Goal: Task Accomplishment & Management: Complete application form

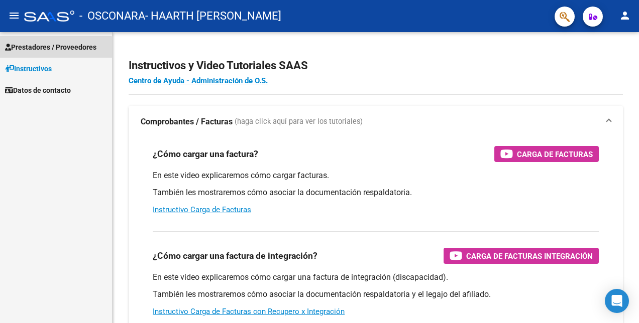
click at [55, 50] on span "Prestadores / Proveedores" at bounding box center [50, 47] width 91 height 11
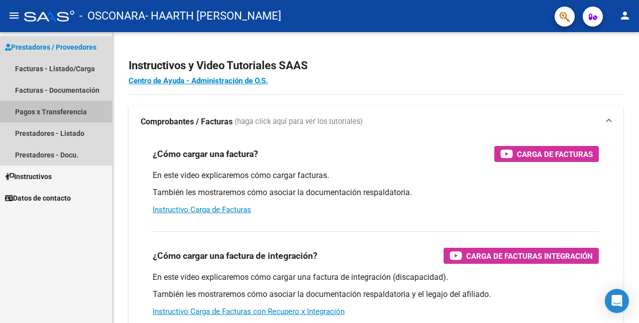
click at [61, 110] on link "Pagos x Transferencia" at bounding box center [56, 112] width 112 height 22
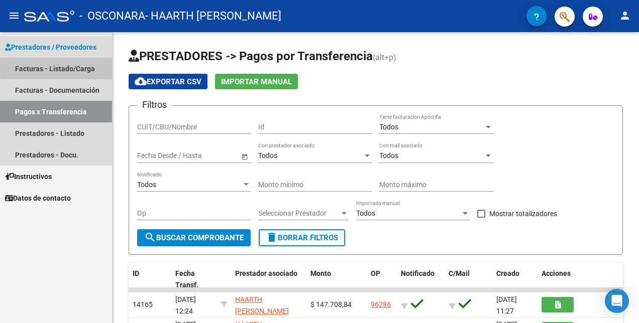
click at [71, 66] on link "Facturas - Listado/Carga" at bounding box center [56, 69] width 112 height 22
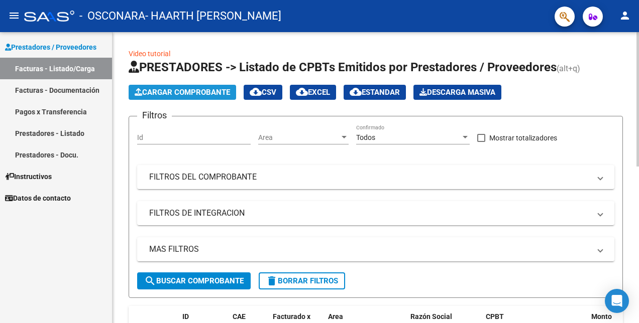
click at [203, 88] on span "Cargar Comprobante" at bounding box center [182, 92] width 95 height 9
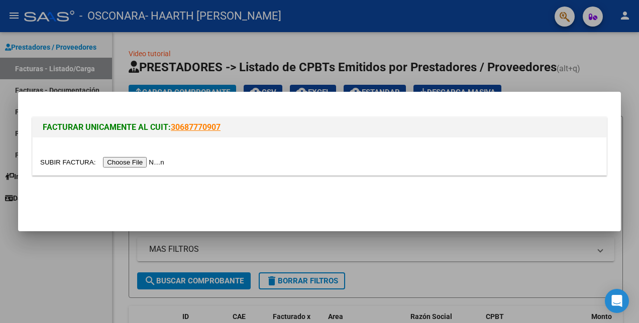
click at [141, 163] on input "file" at bounding box center [103, 162] width 127 height 11
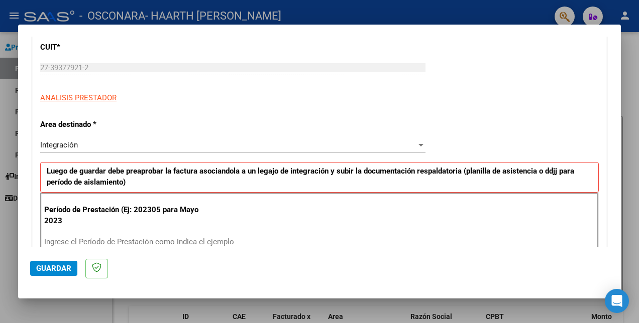
scroll to position [162, 0]
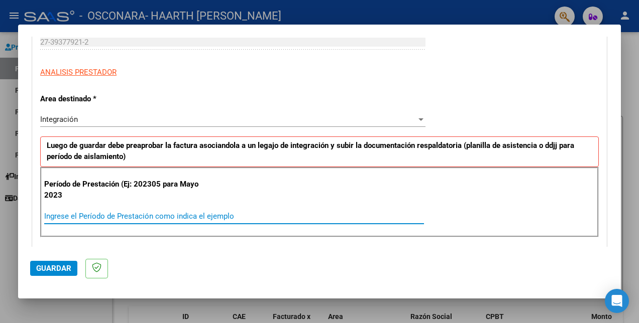
click at [85, 213] on input "Ingrese el Período de Prestación como indica el ejemplo" at bounding box center [233, 216] width 379 height 9
type input "202507"
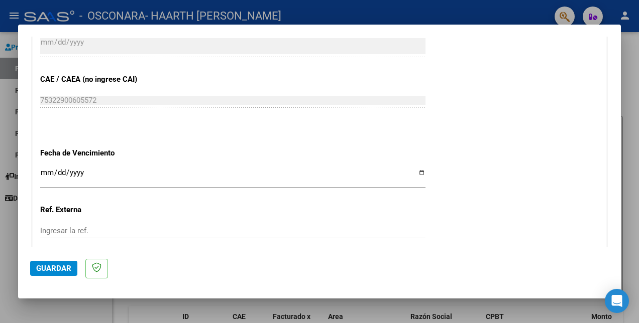
scroll to position [606, 0]
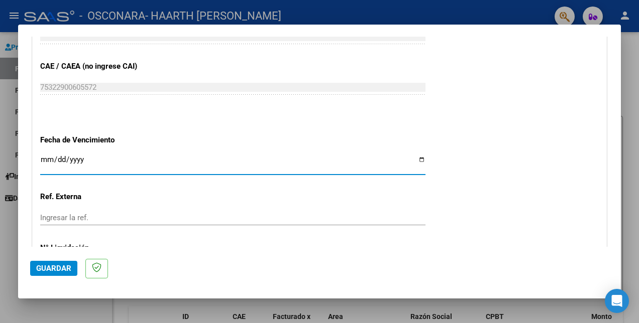
click at [415, 160] on input "Ingresar la fecha" at bounding box center [232, 164] width 385 height 16
type input "[DATE]"
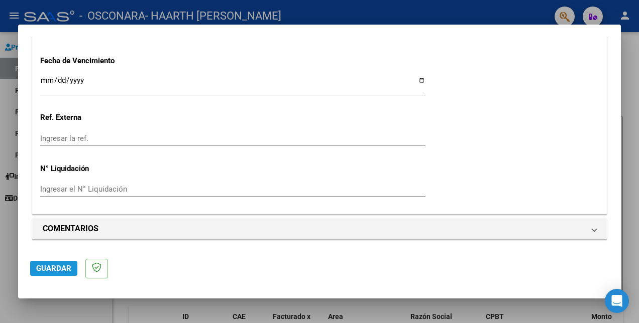
click at [60, 270] on span "Guardar" at bounding box center [53, 268] width 35 height 9
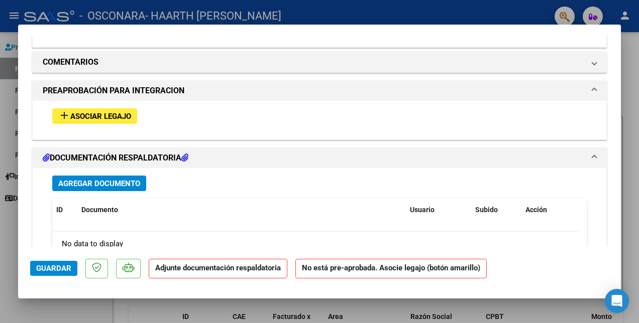
scroll to position [860, 0]
click at [120, 118] on span "Asociar Legajo" at bounding box center [100, 115] width 61 height 9
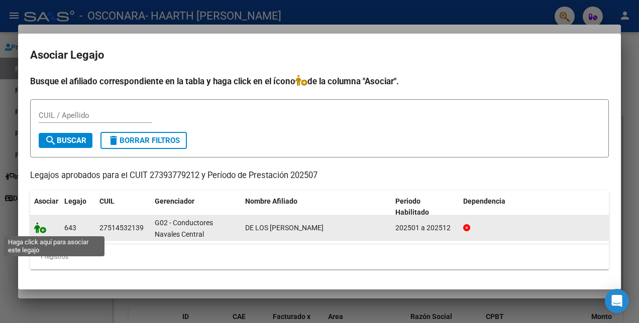
click at [39, 231] on icon at bounding box center [40, 227] width 12 height 11
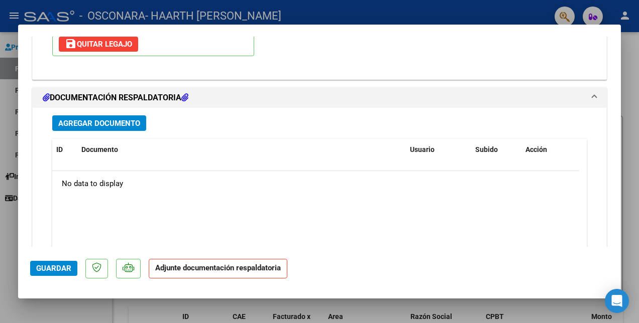
scroll to position [1068, 0]
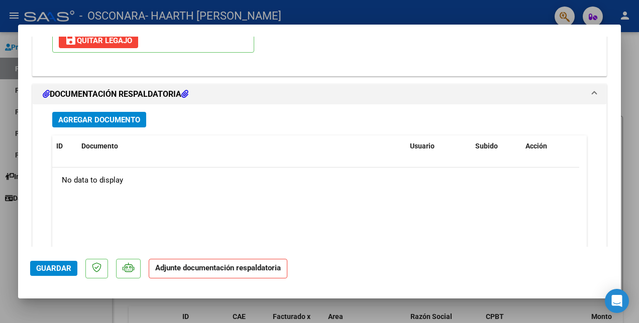
click at [125, 120] on span "Agregar Documento" at bounding box center [99, 119] width 82 height 9
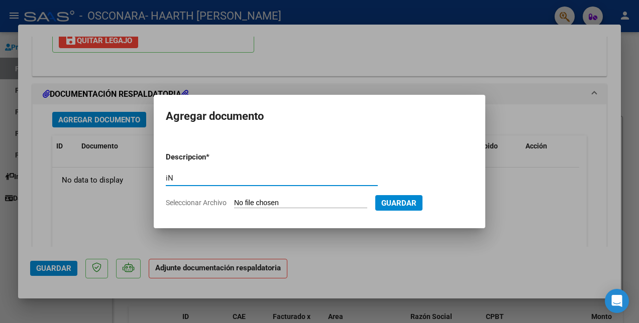
type input "i"
type input "Informe mensual"
click at [313, 203] on input "Seleccionar Archivo" at bounding box center [300, 204] width 133 height 10
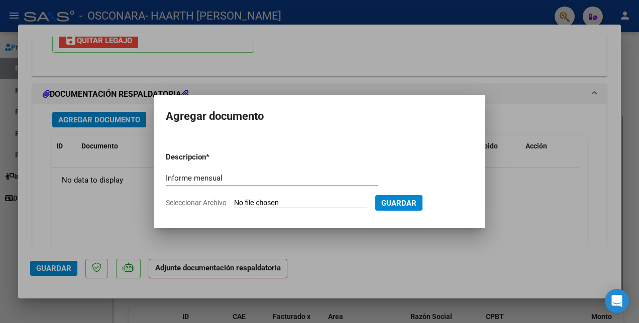
type input "C:\fakepath\Informe mensual [PERSON_NAME].pdf"
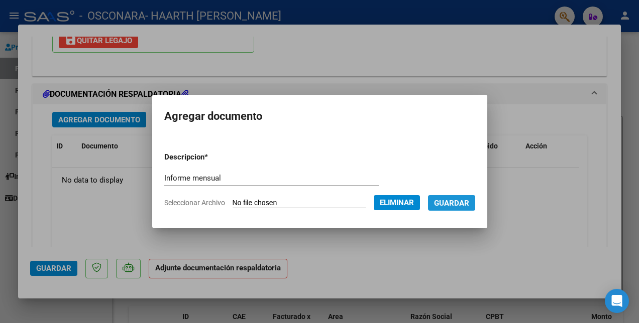
click at [469, 202] on span "Guardar" at bounding box center [451, 203] width 35 height 9
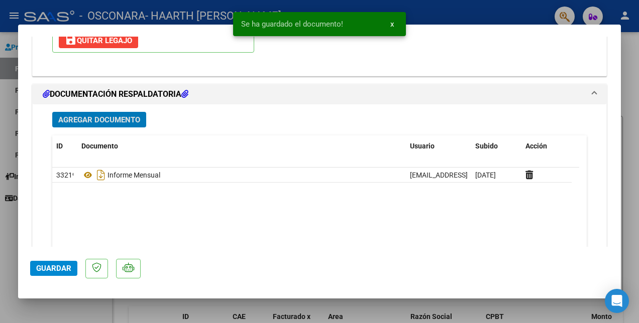
click at [115, 116] on span "Agregar Documento" at bounding box center [99, 119] width 82 height 9
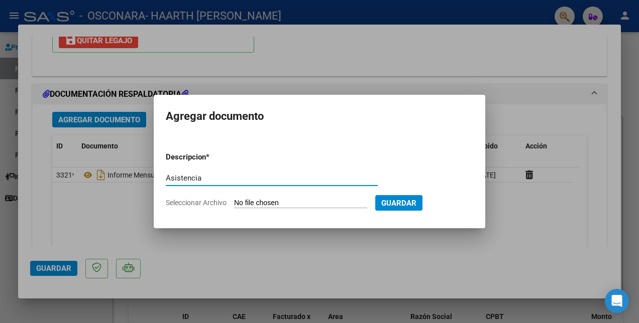
type input "Asistencia"
click at [277, 203] on input "Seleccionar Archivo" at bounding box center [300, 204] width 133 height 10
type input "C:\fakepath\Asistencia [PERSON_NAME].pdf"
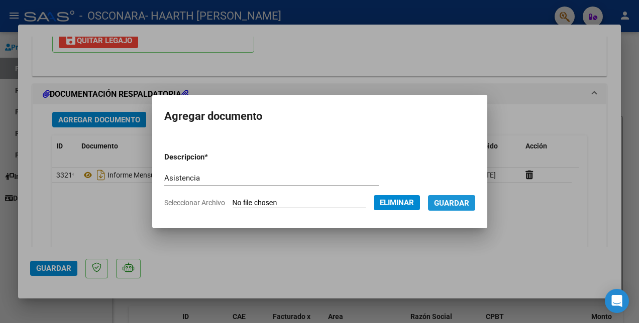
click at [469, 203] on span "Guardar" at bounding box center [451, 203] width 35 height 9
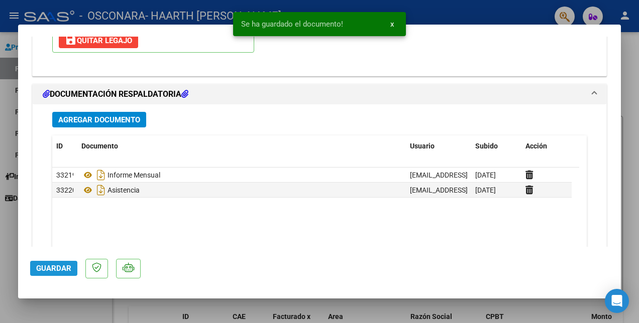
click at [40, 269] on span "Guardar" at bounding box center [53, 268] width 35 height 9
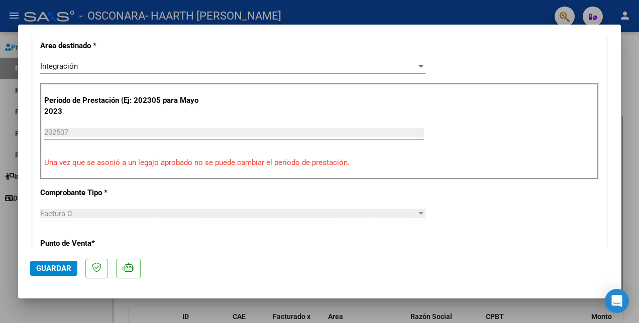
scroll to position [0, 0]
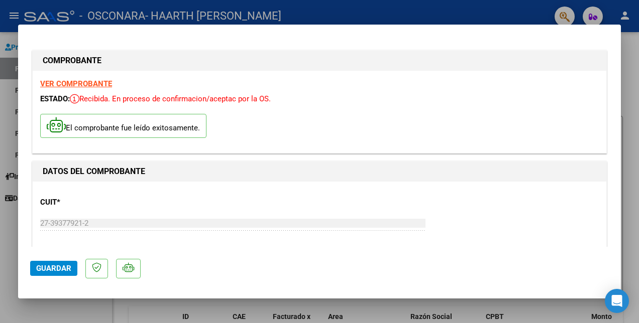
click at [65, 264] on span "Guardar" at bounding box center [53, 268] width 35 height 9
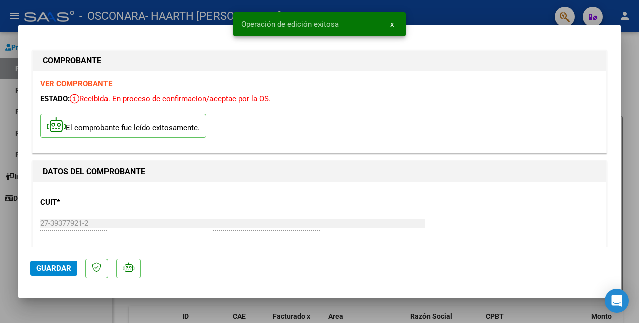
click at [628, 201] on div at bounding box center [319, 161] width 639 height 323
